Goal: Information Seeking & Learning: Learn about a topic

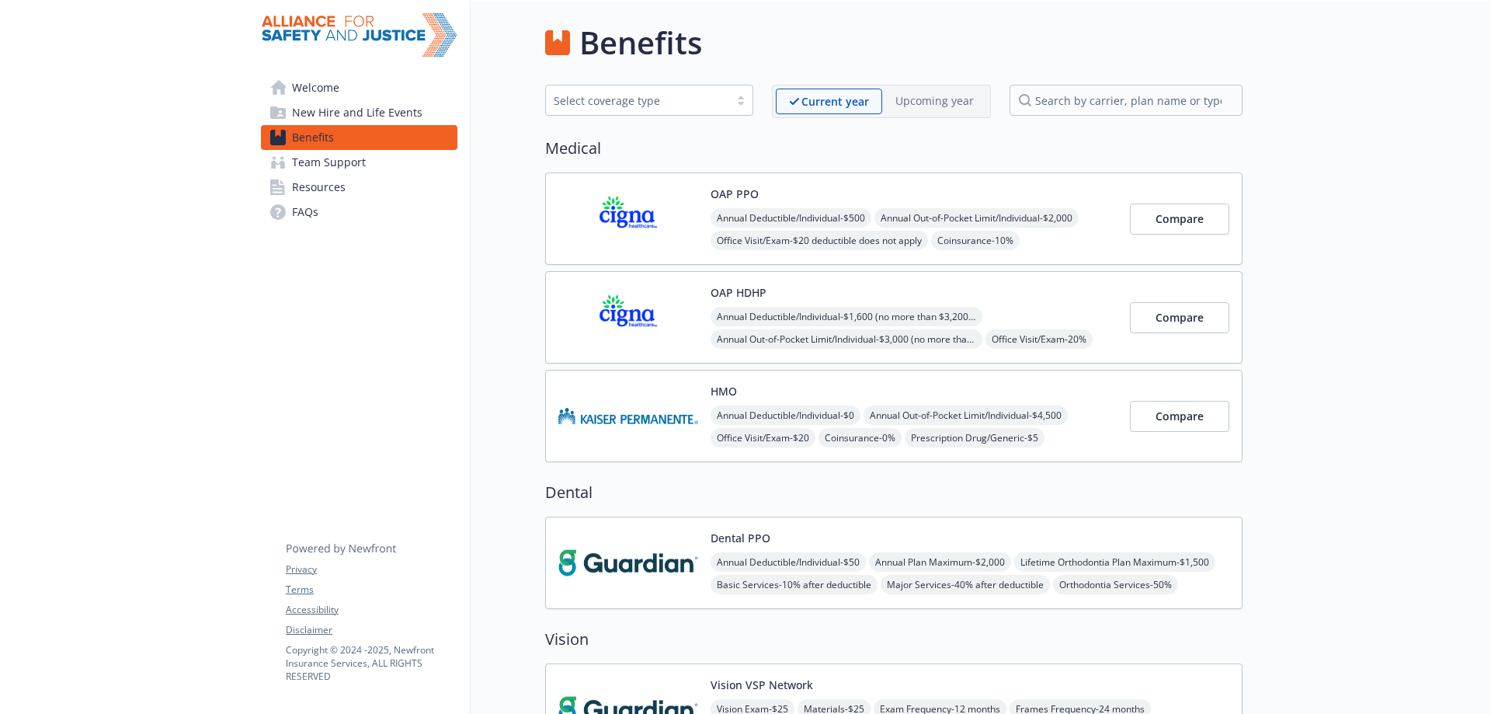
click at [698, 422] on div "HMO Annual Deductible/Individual - $0 Annual Out-of-Pocket Limit/Individual - $…" at bounding box center [837, 416] width 559 height 66
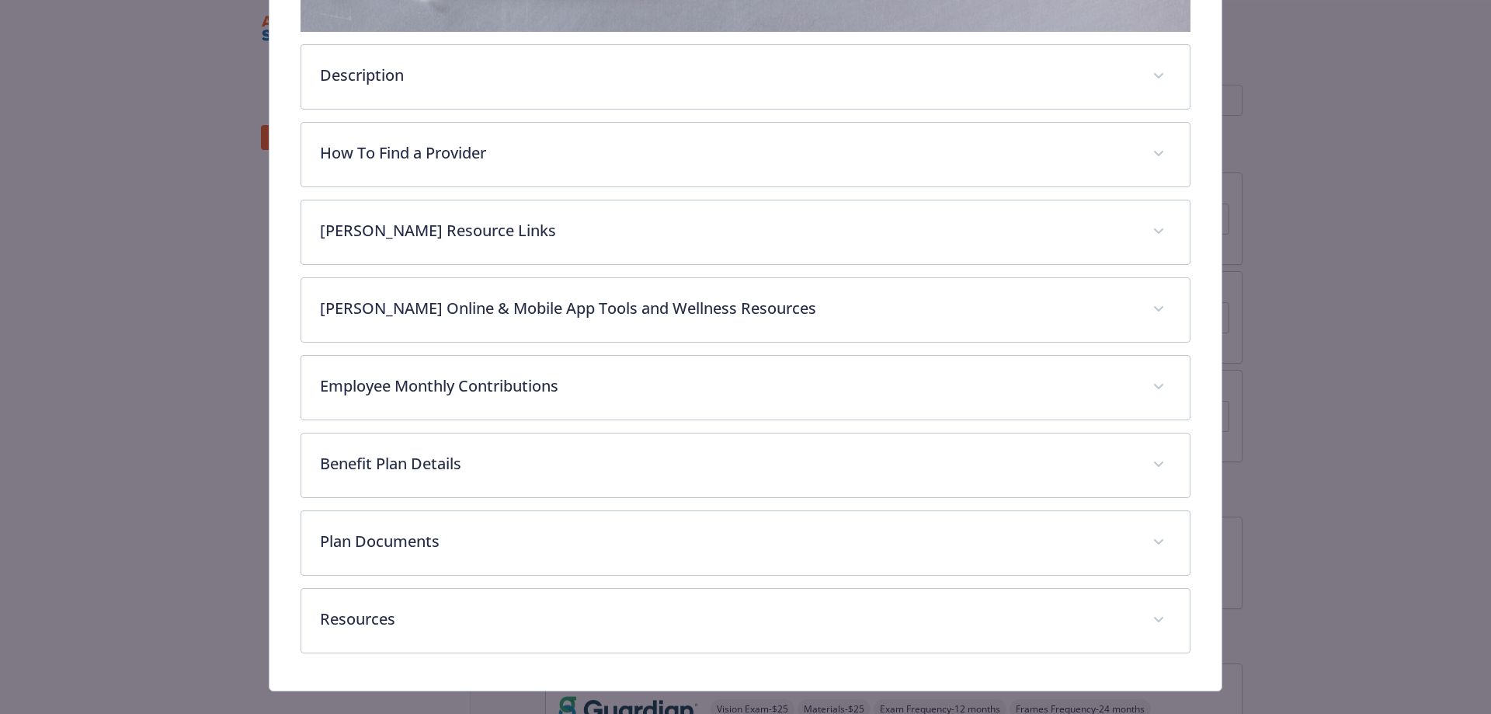
scroll to position [513, 0]
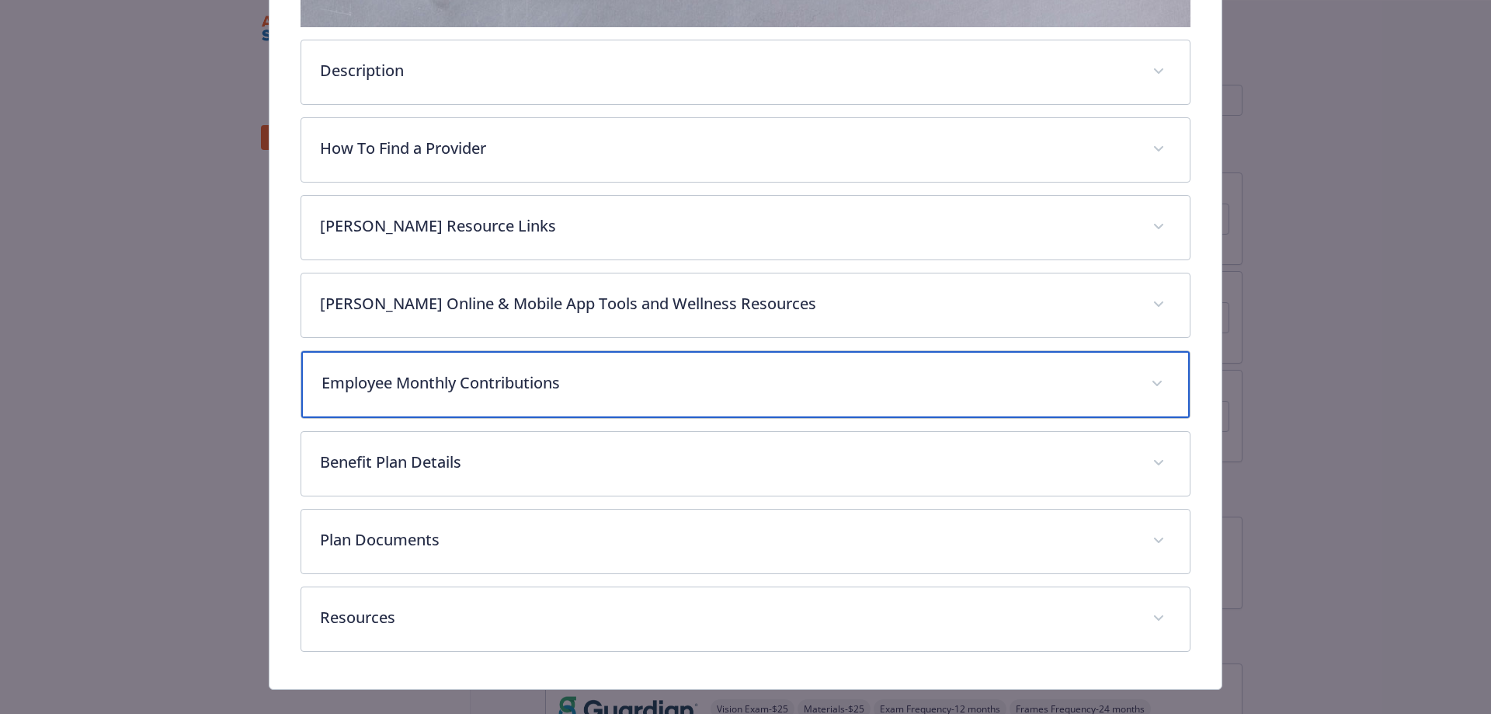
click at [610, 394] on div "Employee Monthly Contributions" at bounding box center [745, 384] width 889 height 67
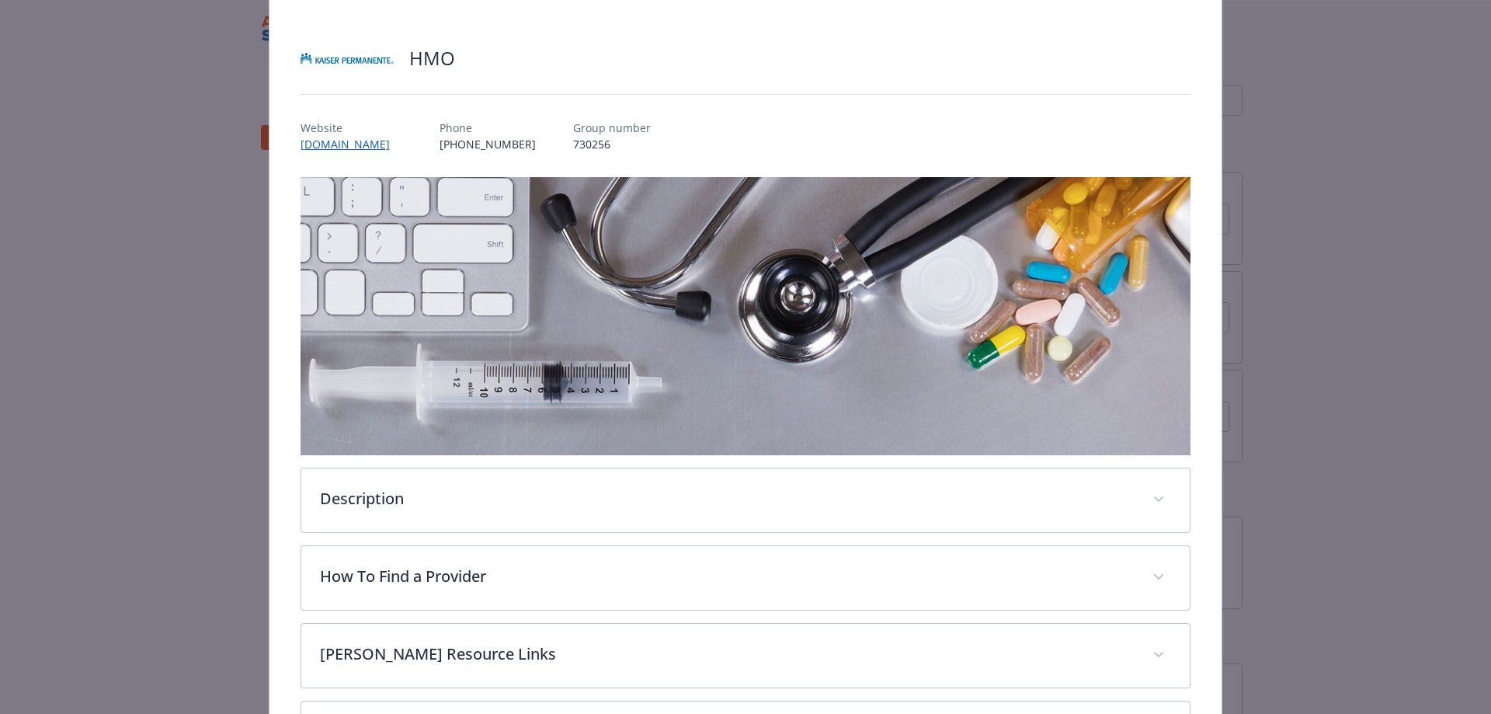
scroll to position [0, 0]
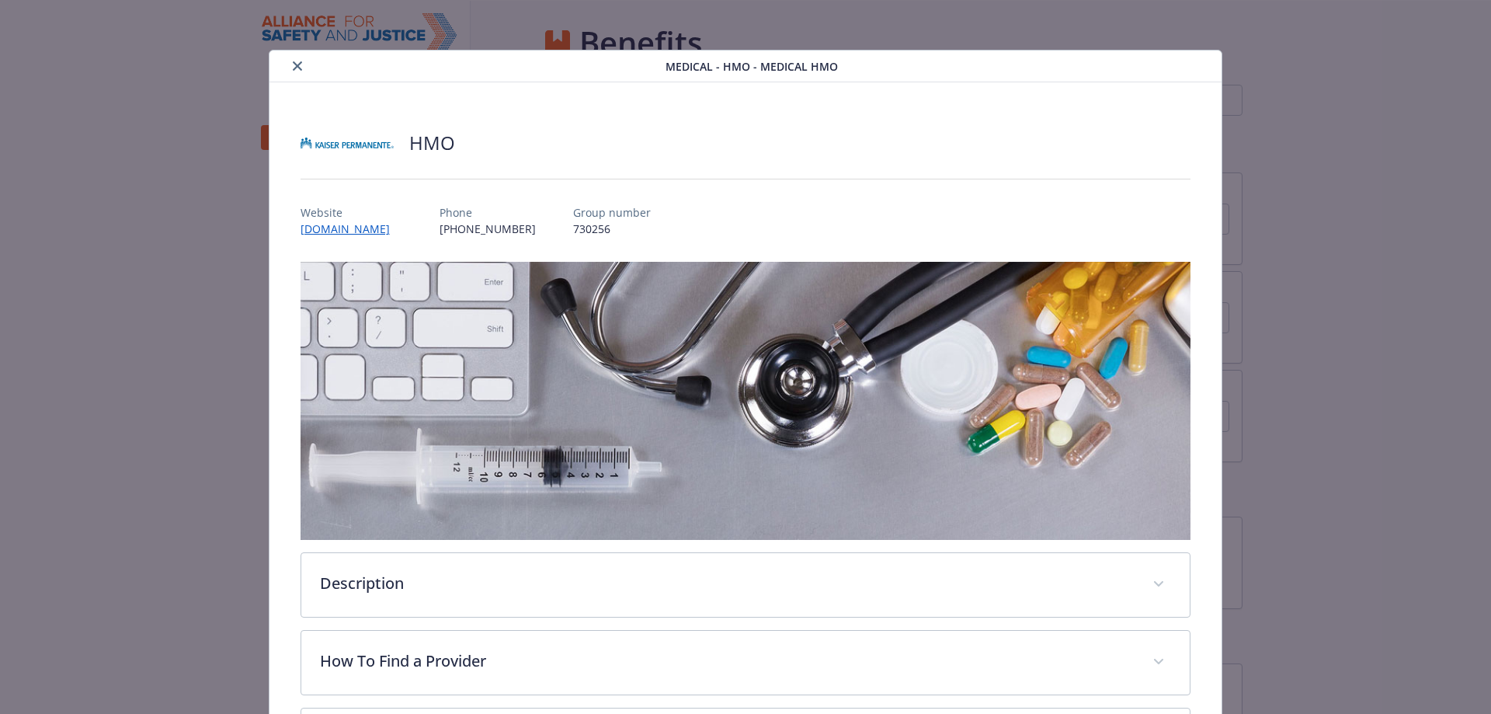
click at [294, 60] on button "close" at bounding box center [297, 66] width 19 height 19
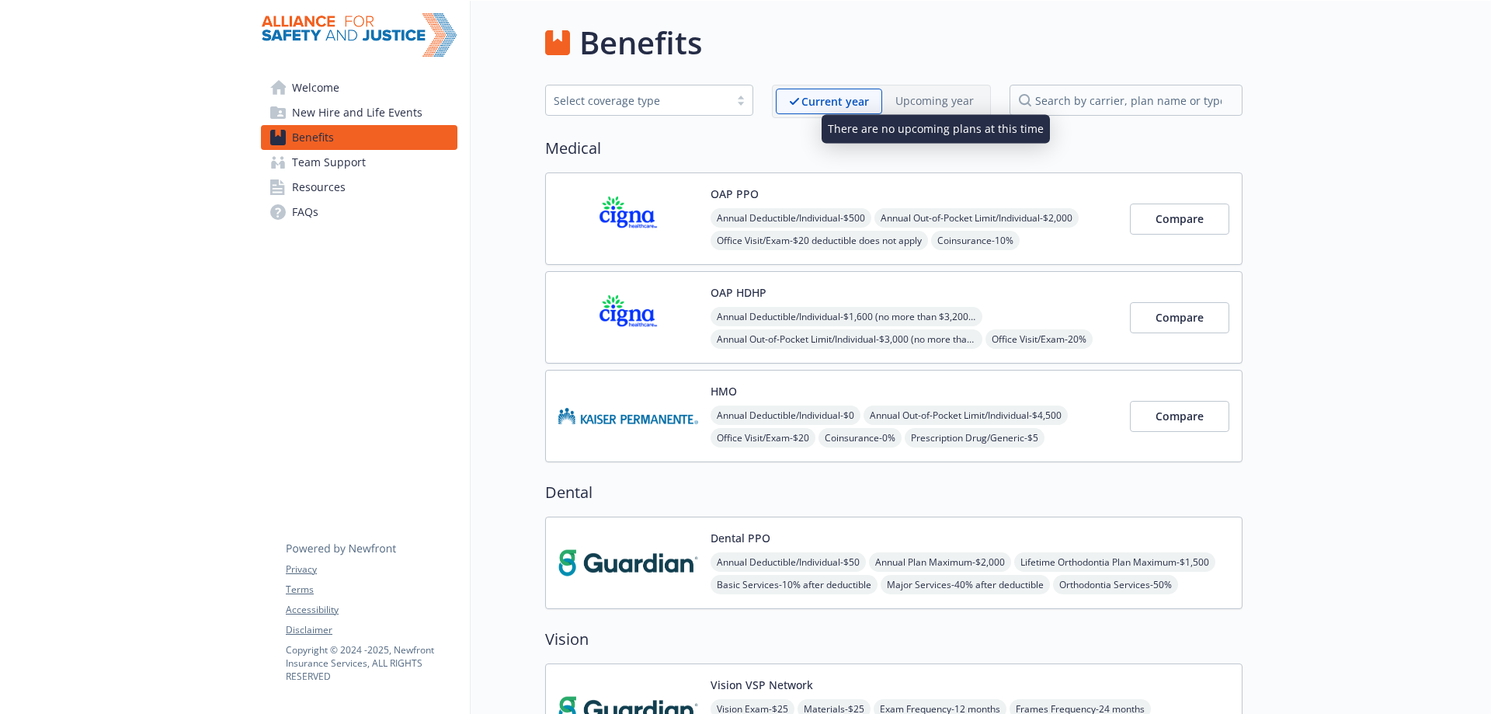
click at [953, 96] on p "Upcoming year" at bounding box center [934, 100] width 78 height 16
